Goal: Task Accomplishment & Management: Manage account settings

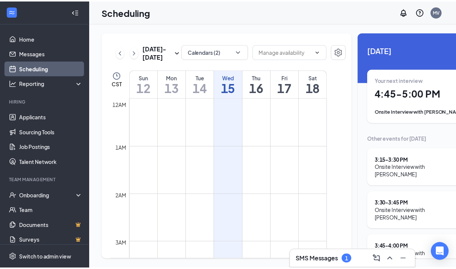
scroll to position [861, 0]
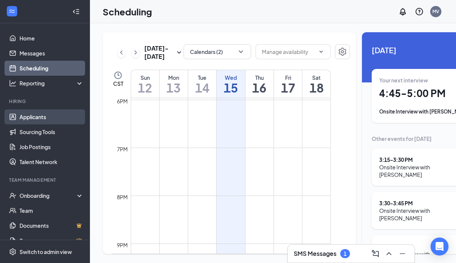
click at [42, 113] on link "Applicants" at bounding box center [51, 116] width 64 height 15
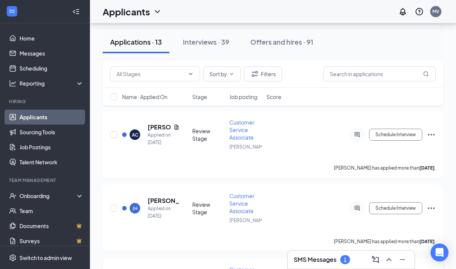
scroll to position [826, 0]
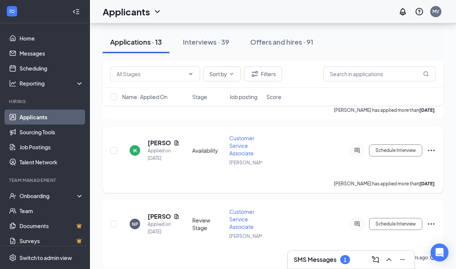
click at [430, 146] on icon "Ellipses" at bounding box center [431, 150] width 9 height 9
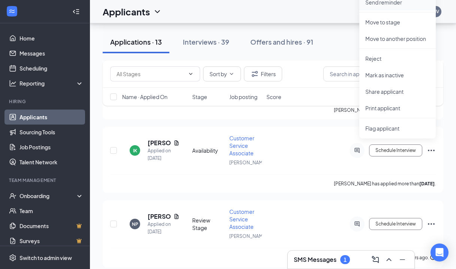
click at [390, 2] on p "Send reminder" at bounding box center [397, 2] width 64 height 7
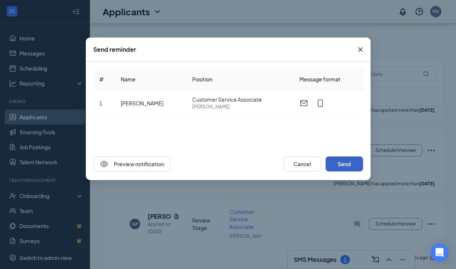
click at [340, 156] on button "Send" at bounding box center [343, 163] width 37 height 15
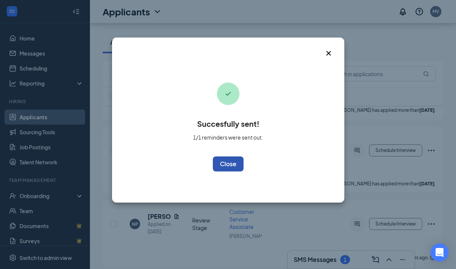
click at [222, 162] on button "OK" at bounding box center [228, 163] width 31 height 15
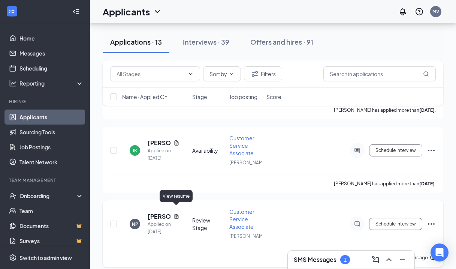
click at [178, 213] on icon "Document" at bounding box center [176, 216] width 6 height 6
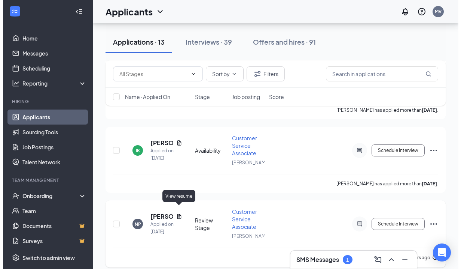
scroll to position [796, 0]
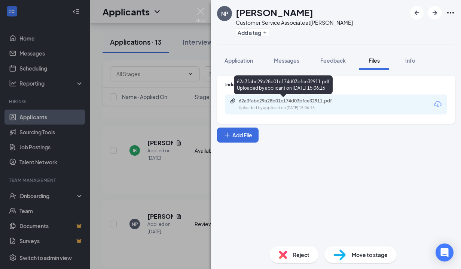
click at [234, 99] on icon "Paperclip" at bounding box center [233, 101] width 6 height 6
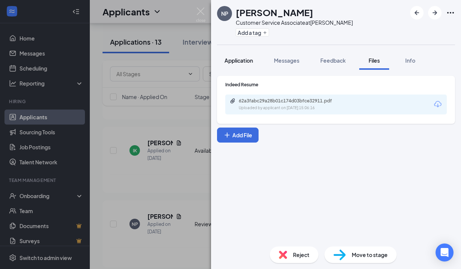
click at [249, 60] on span "Application" at bounding box center [239, 60] width 28 height 7
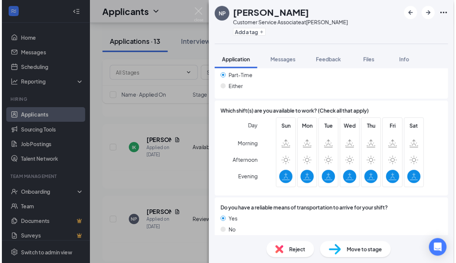
scroll to position [499, 0]
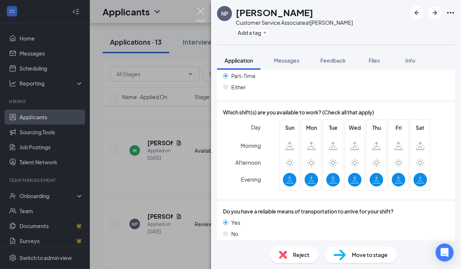
click at [202, 9] on img at bounding box center [200, 14] width 9 height 15
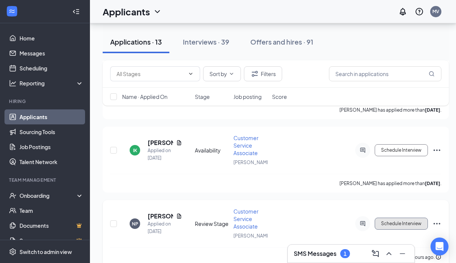
click at [400, 218] on button "Schedule Interview" at bounding box center [401, 224] width 53 height 12
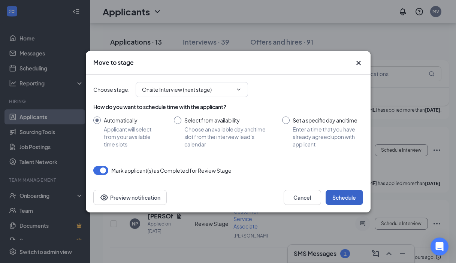
click at [348, 197] on button "Schedule" at bounding box center [343, 197] width 37 height 15
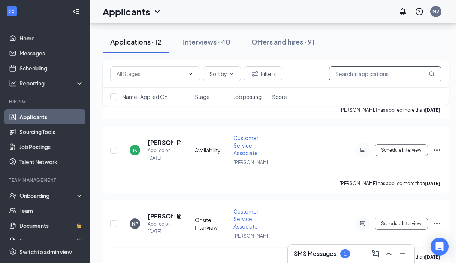
click at [360, 77] on input "text" at bounding box center [385, 73] width 112 height 15
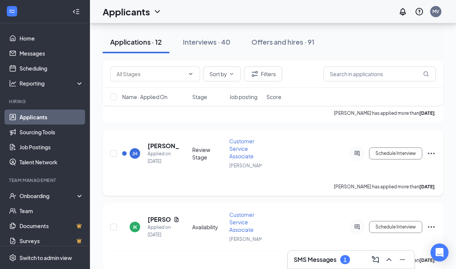
scroll to position [752, 0]
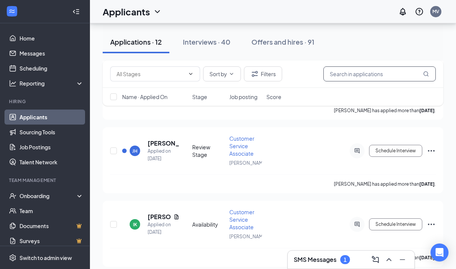
click at [354, 72] on input "text" at bounding box center [379, 73] width 112 height 15
type input "[PERSON_NAME]"
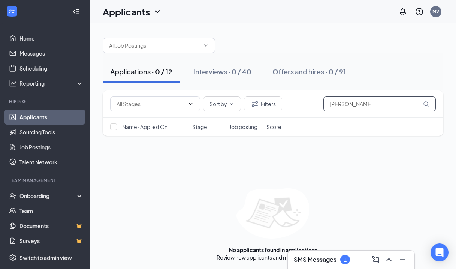
scroll to position [3, 0]
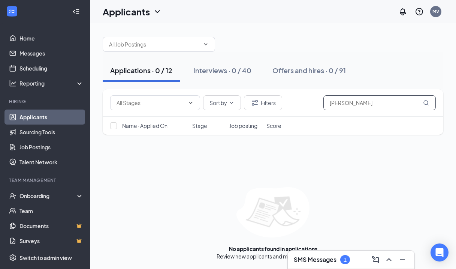
drag, startPoint x: 357, startPoint y: 101, endPoint x: 300, endPoint y: 95, distance: 57.6
click at [300, 95] on div "Sort by Filters [PERSON_NAME]" at bounding box center [272, 102] width 325 height 15
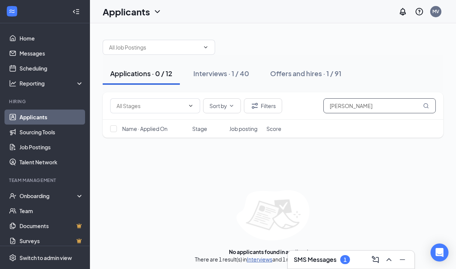
type input "[PERSON_NAME]"
click at [258, 257] on link "Interviews" at bounding box center [259, 258] width 25 height 7
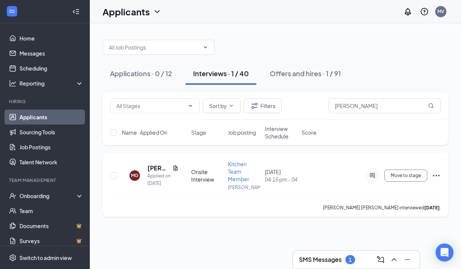
click at [377, 174] on div at bounding box center [372, 175] width 15 height 15
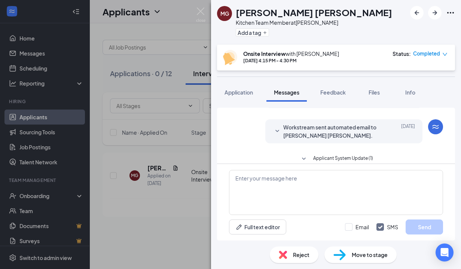
scroll to position [412, 0]
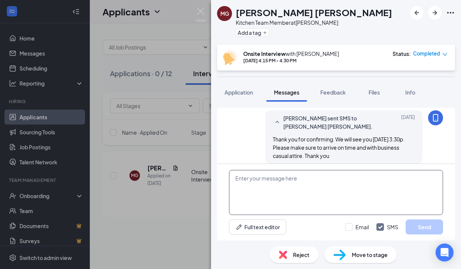
click at [300, 180] on textarea at bounding box center [336, 192] width 214 height 45
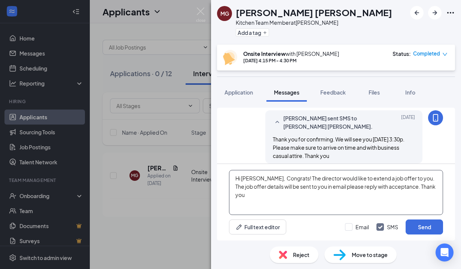
type textarea "Hi [PERSON_NAME], Congrats! The director would like to extend a job offer to yo…"
